Goal: Transaction & Acquisition: Purchase product/service

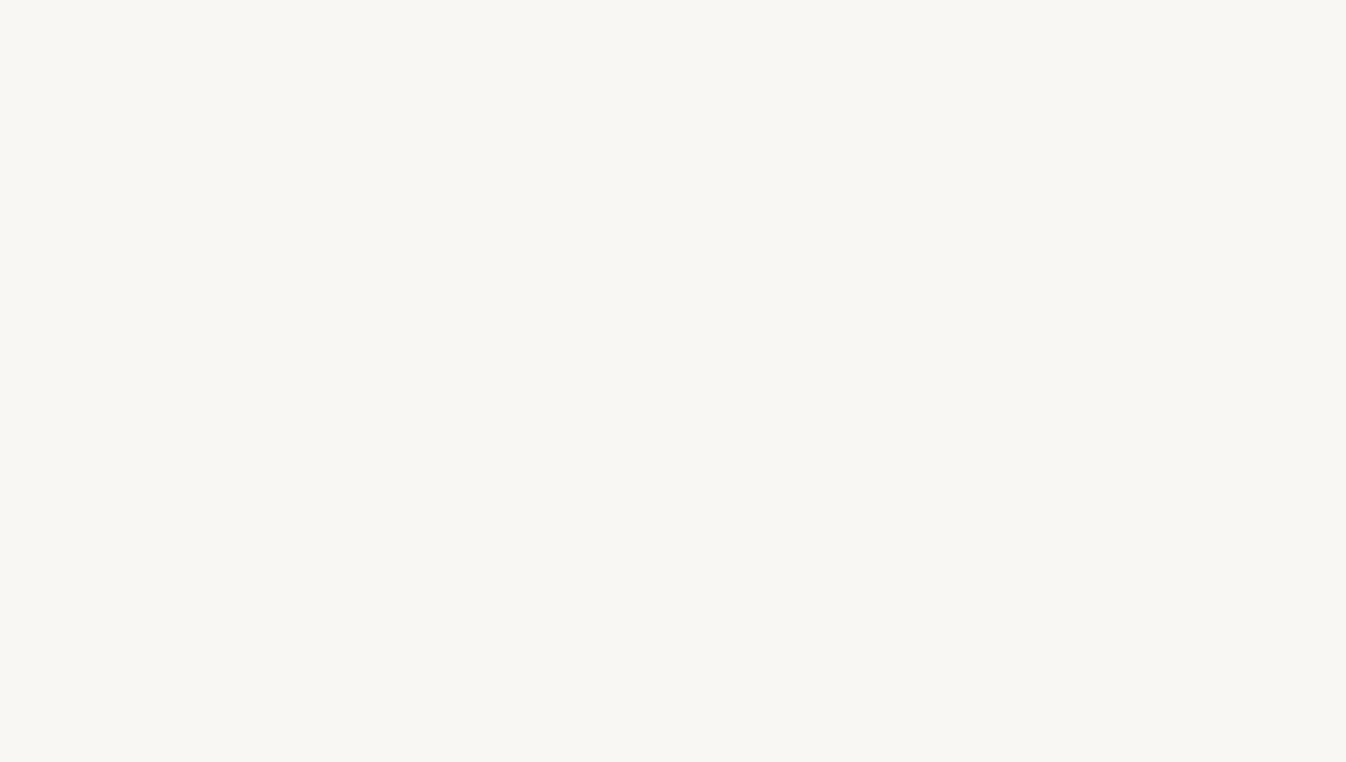
select select "CH"
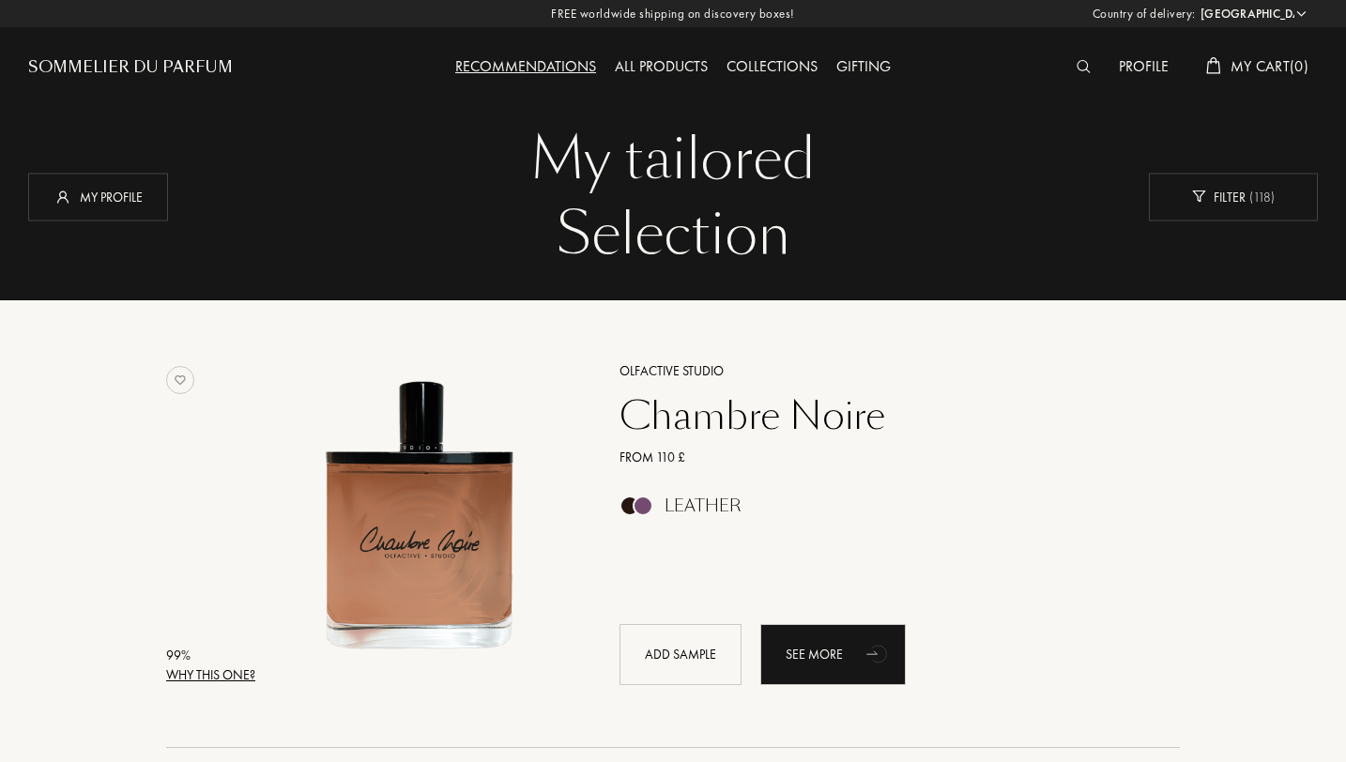
click at [1080, 68] on img at bounding box center [1083, 66] width 14 height 13
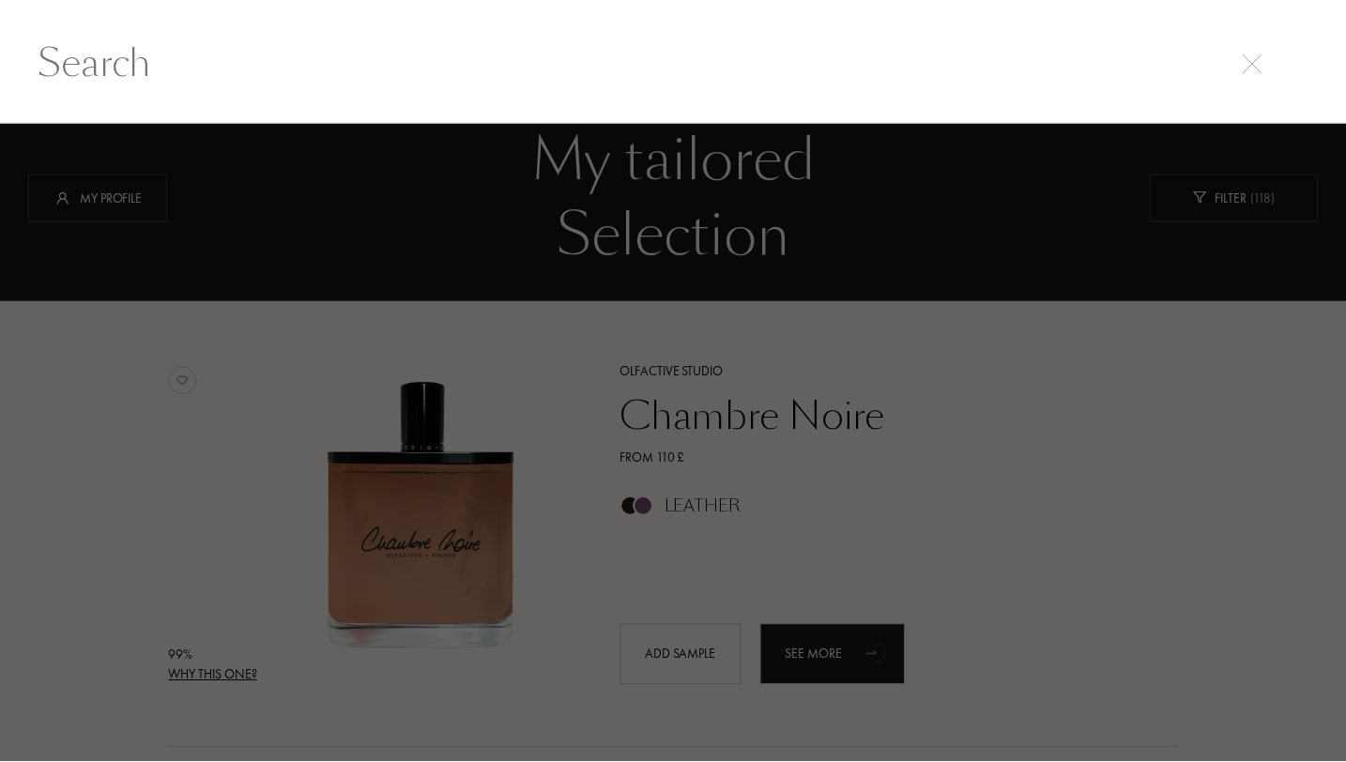
scroll to position [1, 0]
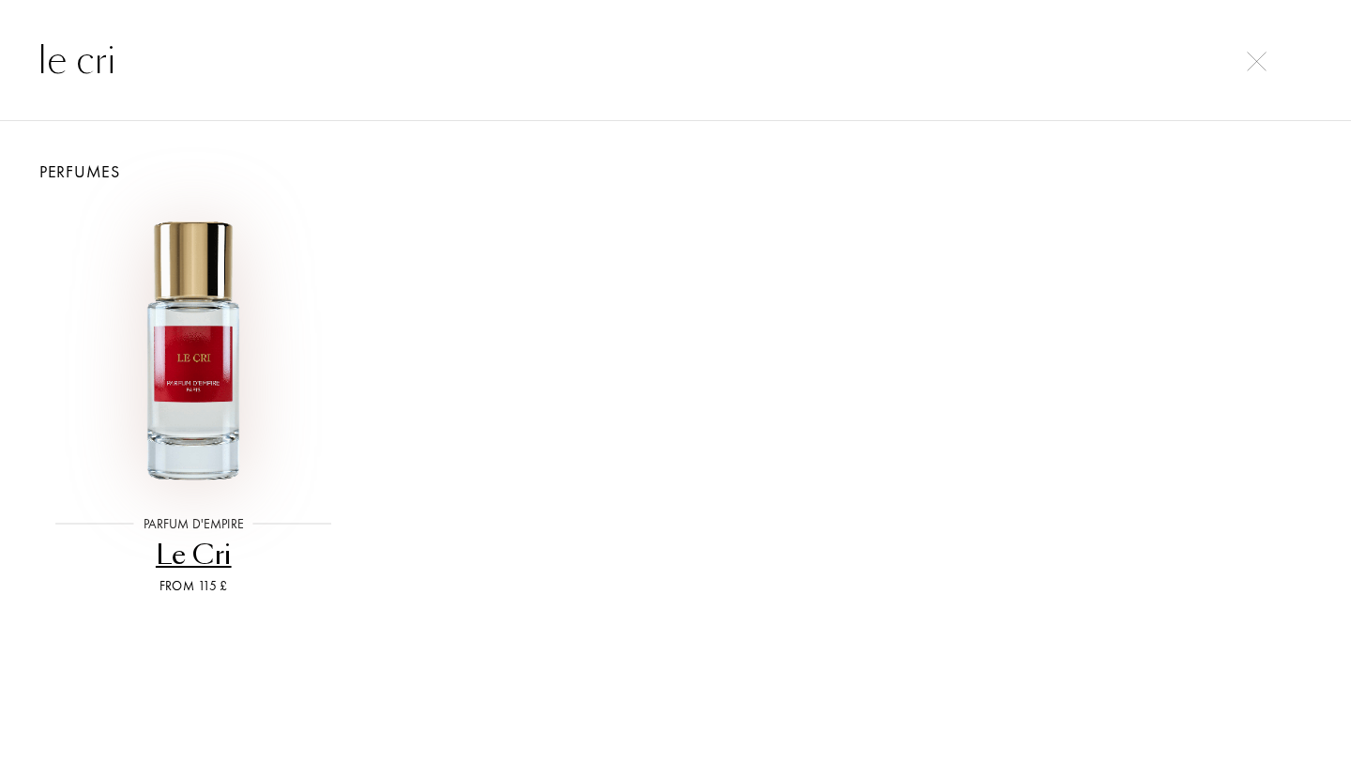
type input "le cri"
click at [182, 378] on img at bounding box center [193, 349] width 289 height 289
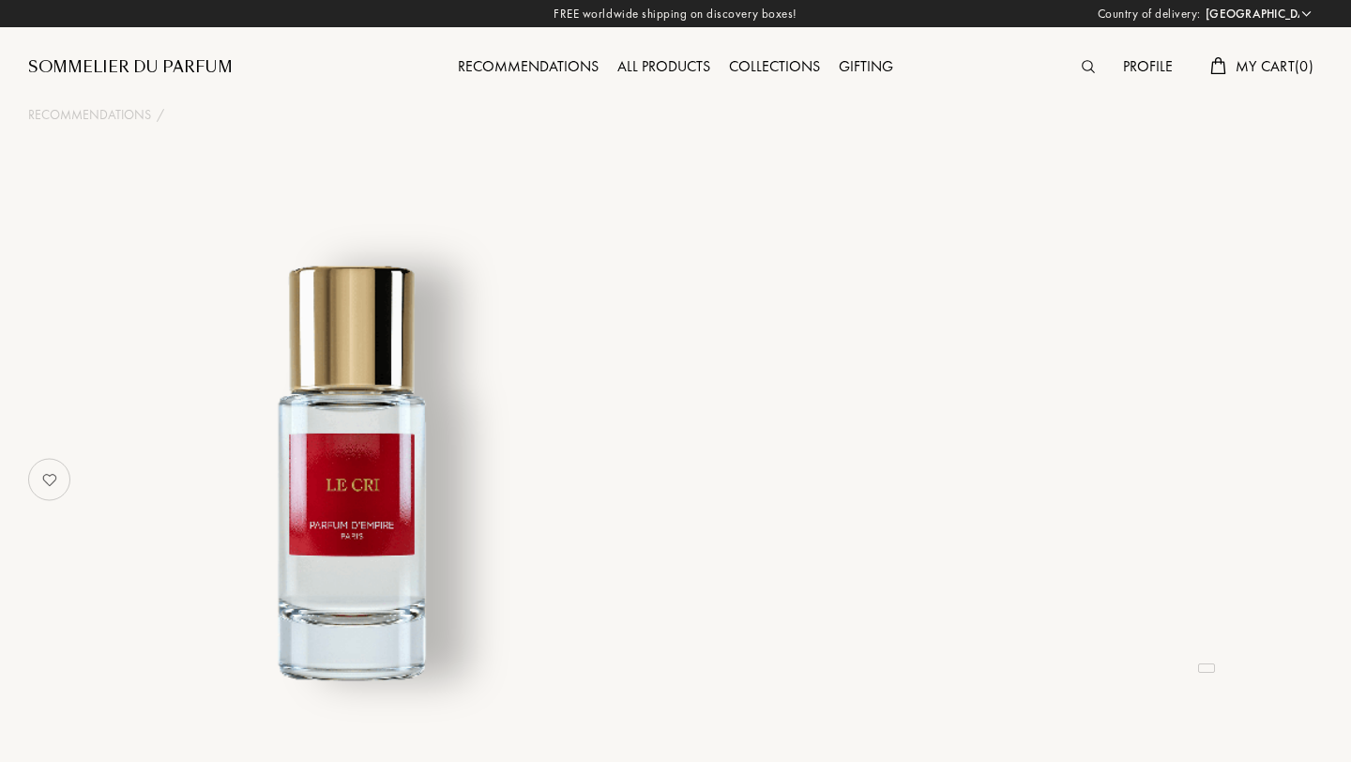
select select "CH"
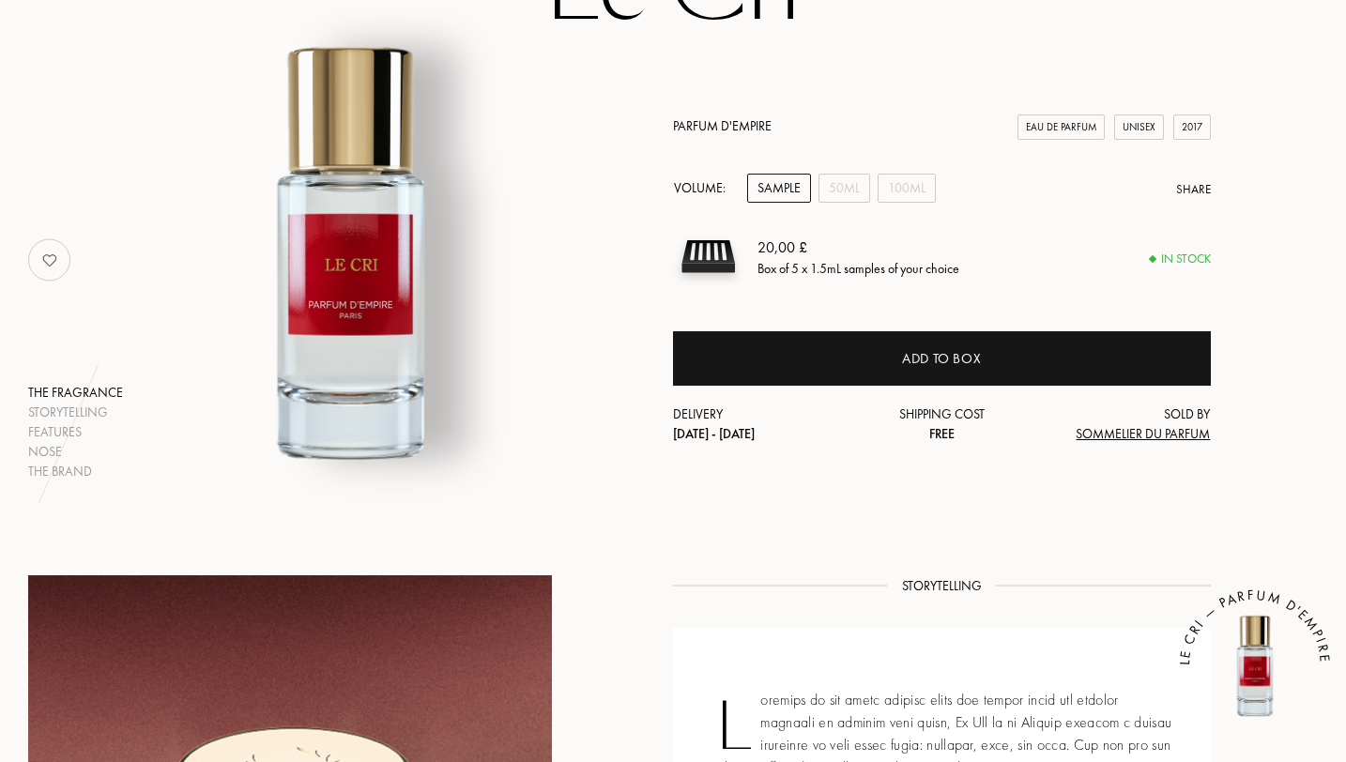
scroll to position [217, 0]
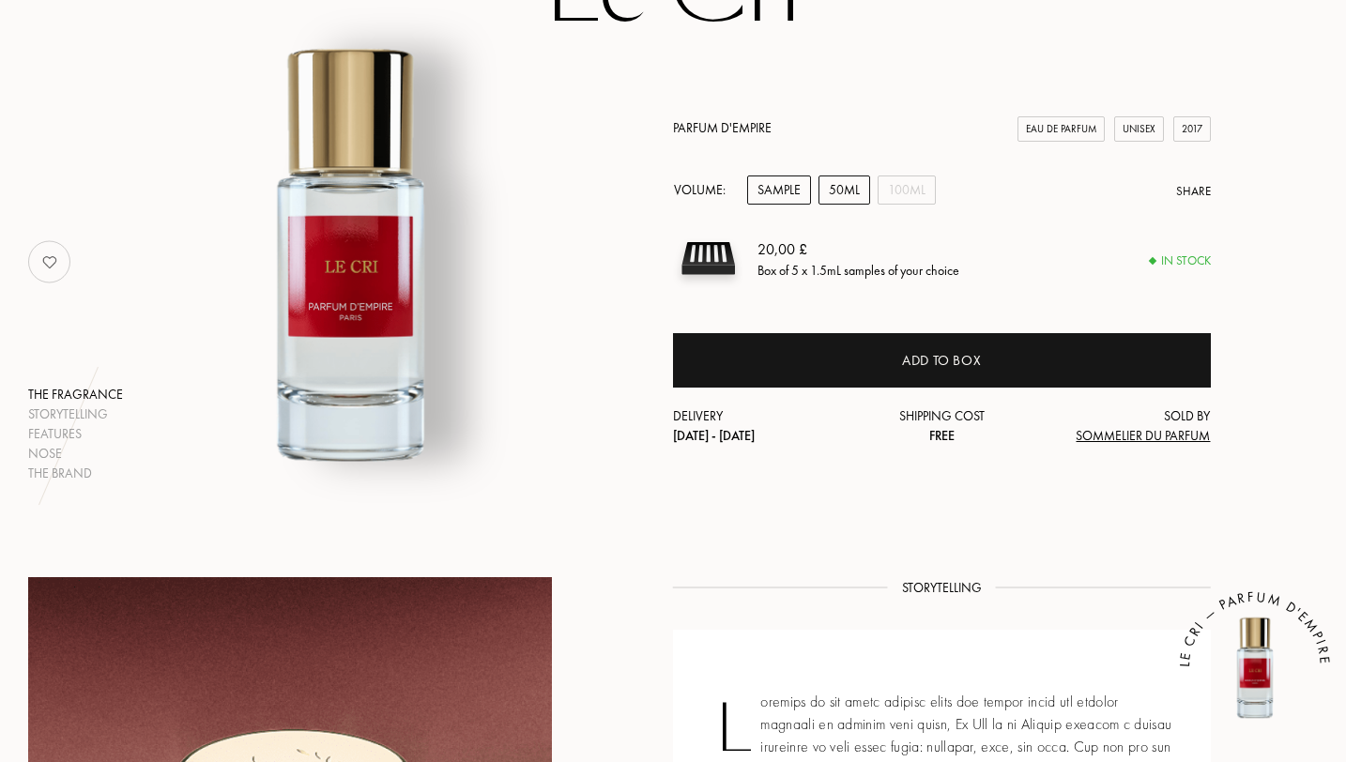
click at [841, 191] on div "50mL" at bounding box center [844, 189] width 52 height 29
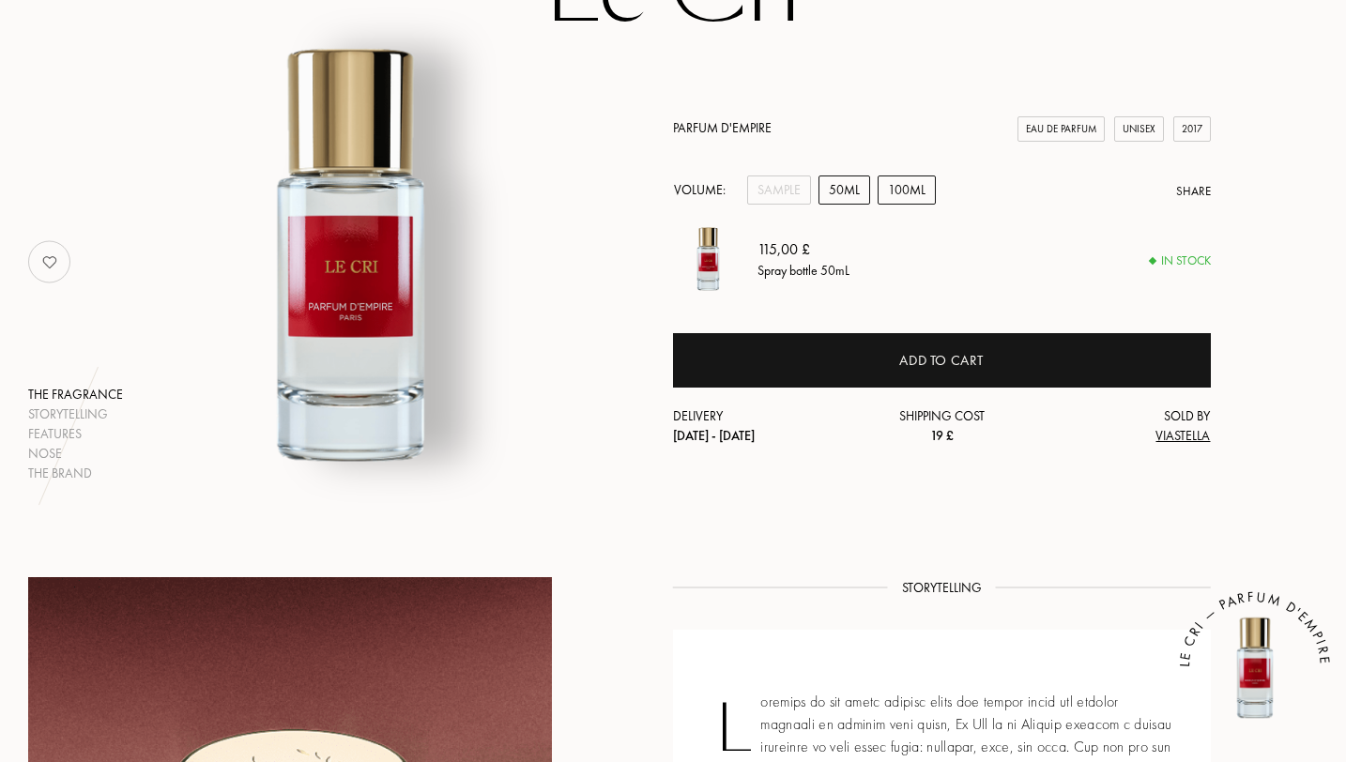
click at [922, 190] on div "100mL" at bounding box center [906, 189] width 58 height 29
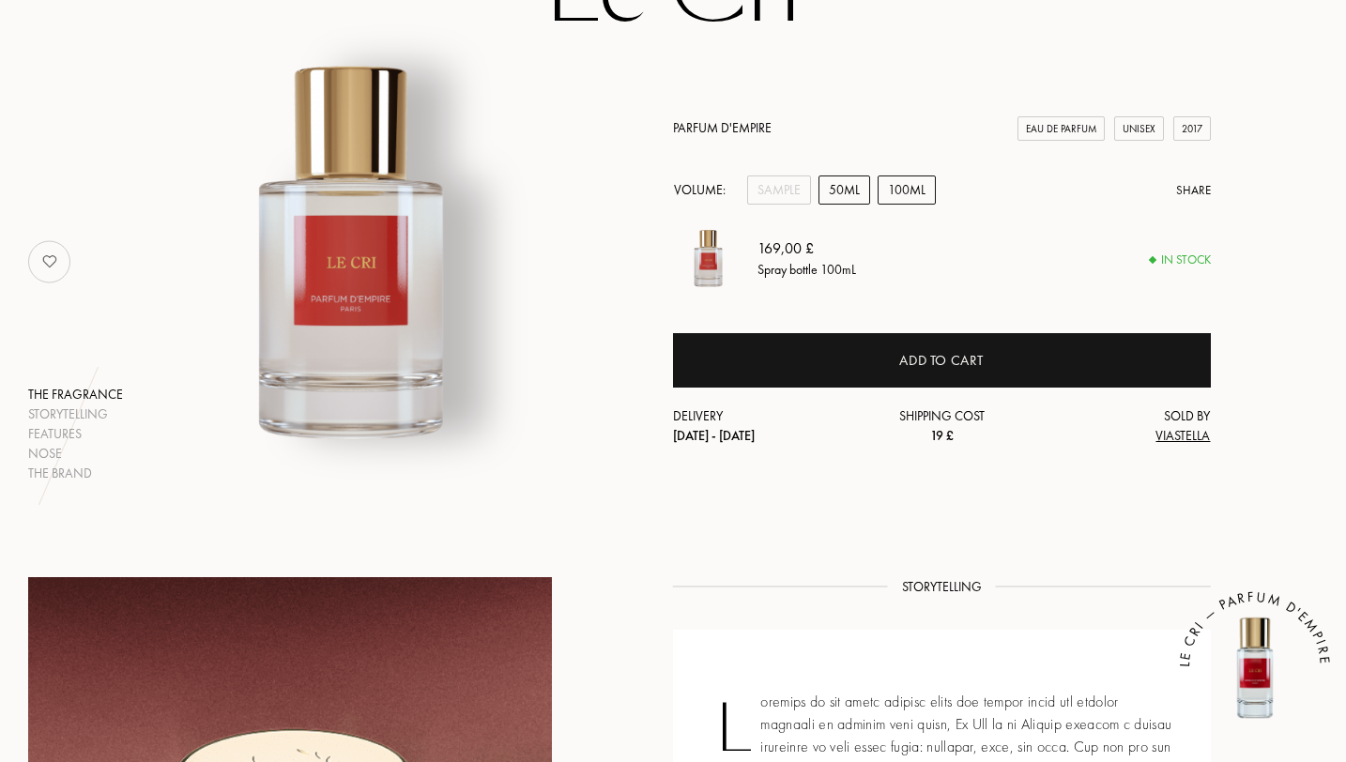
click at [830, 189] on div "50mL" at bounding box center [844, 189] width 52 height 29
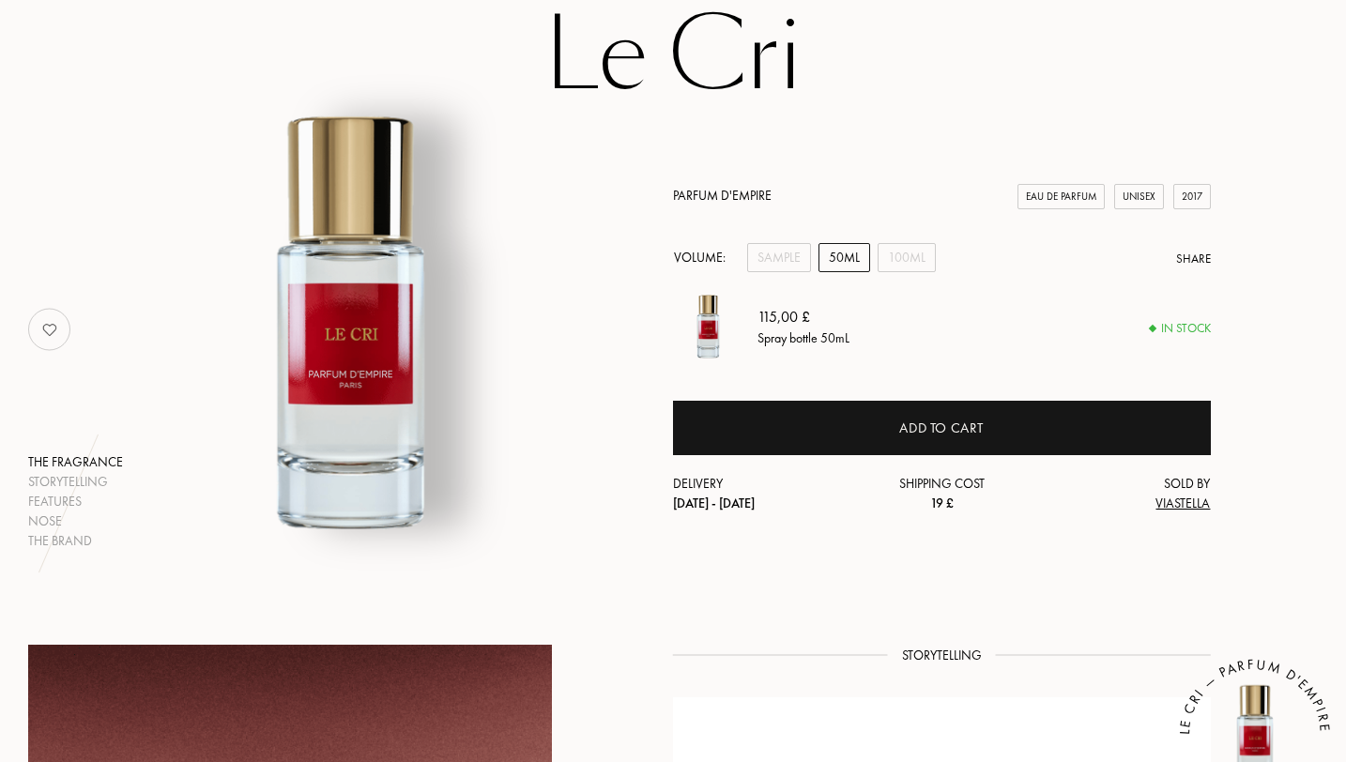
scroll to position [127, 0]
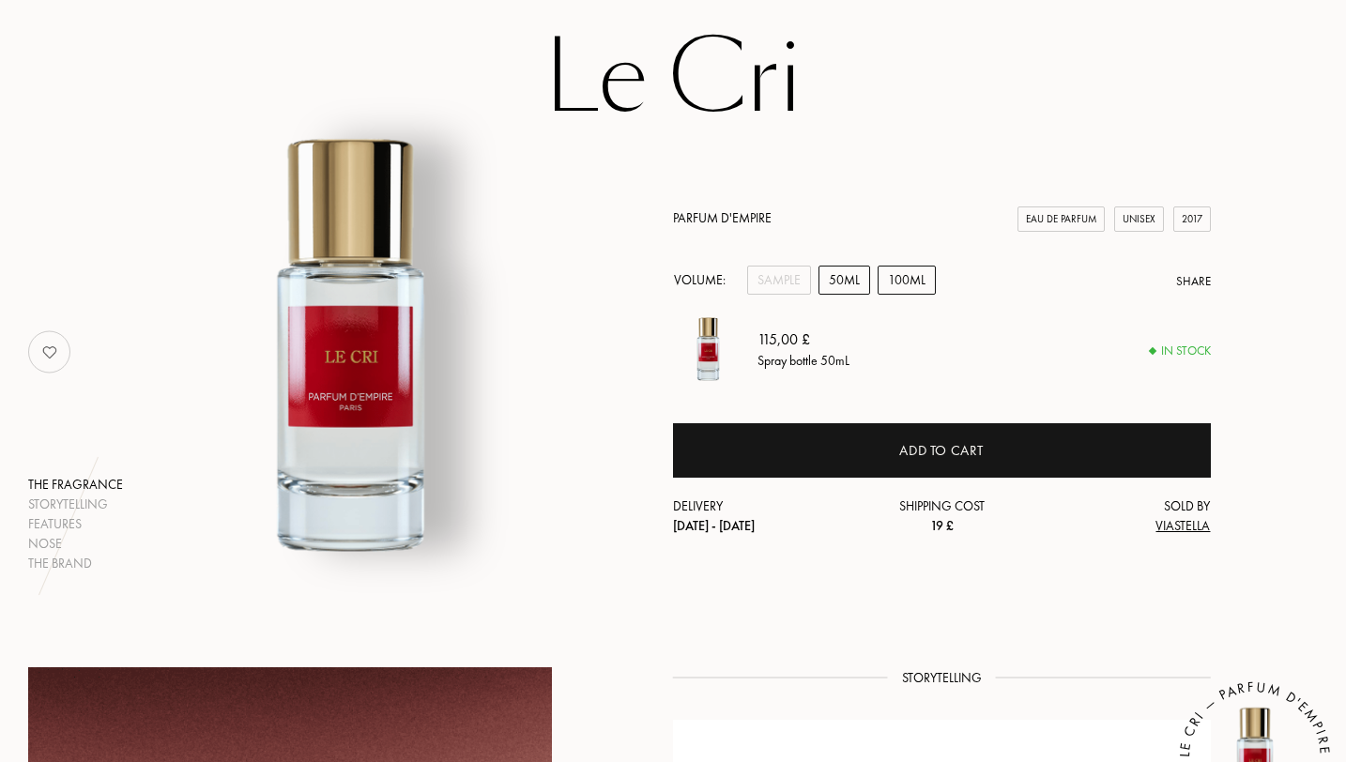
click at [910, 286] on div "100mL" at bounding box center [906, 280] width 58 height 29
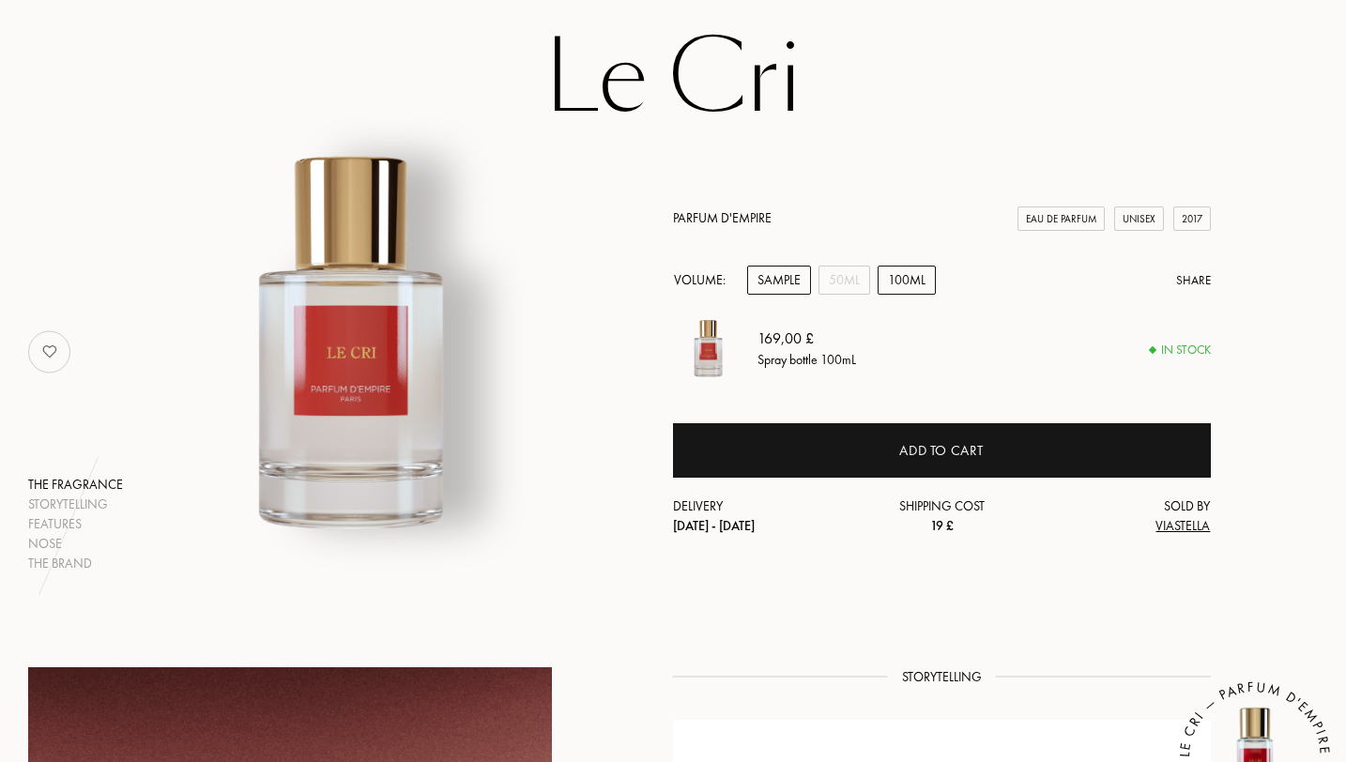
click at [774, 287] on div "Sample" at bounding box center [779, 280] width 64 height 29
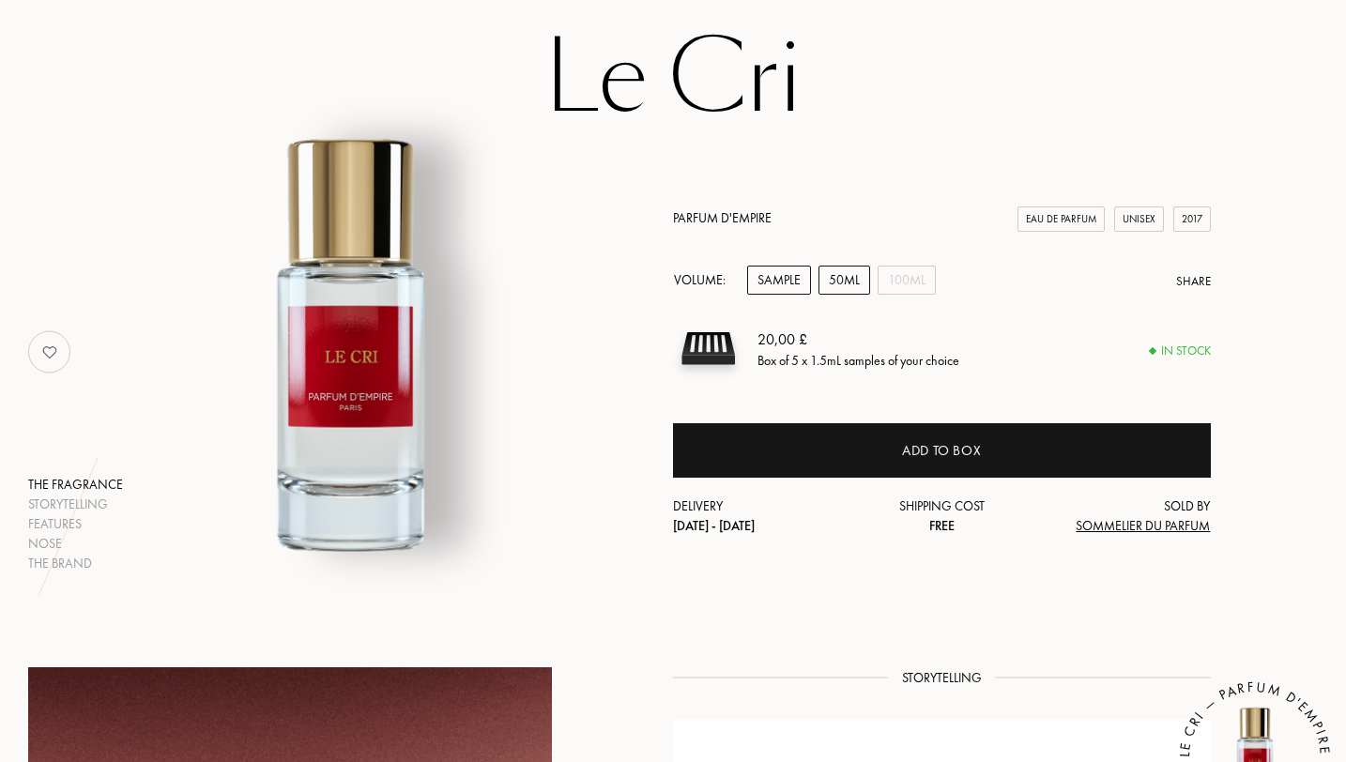
click at [861, 280] on div "50mL" at bounding box center [844, 280] width 52 height 29
